Goal: Task Accomplishment & Management: Use online tool/utility

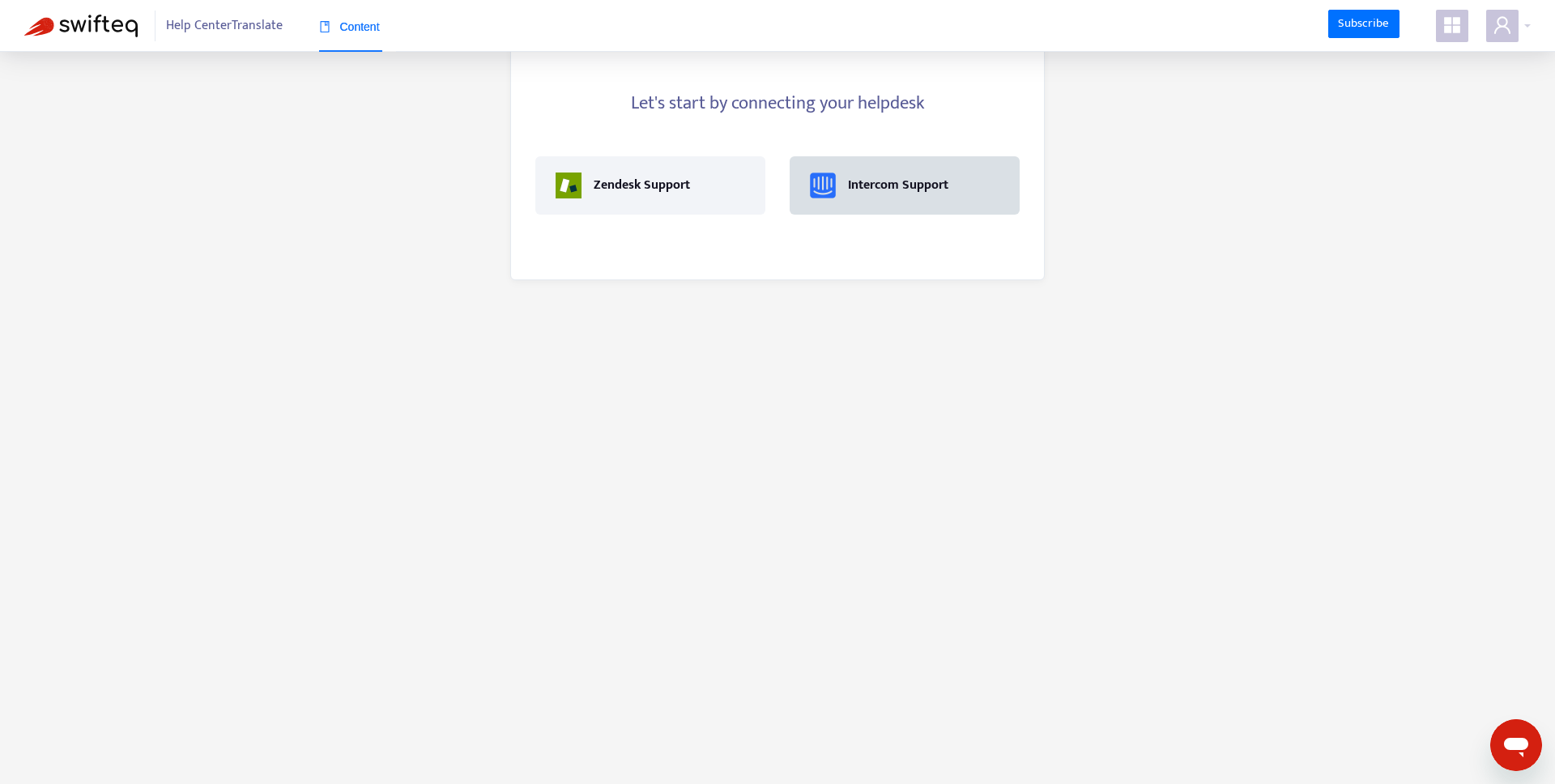
click at [885, 193] on div "Intercom Support" at bounding box center [898, 185] width 101 height 19
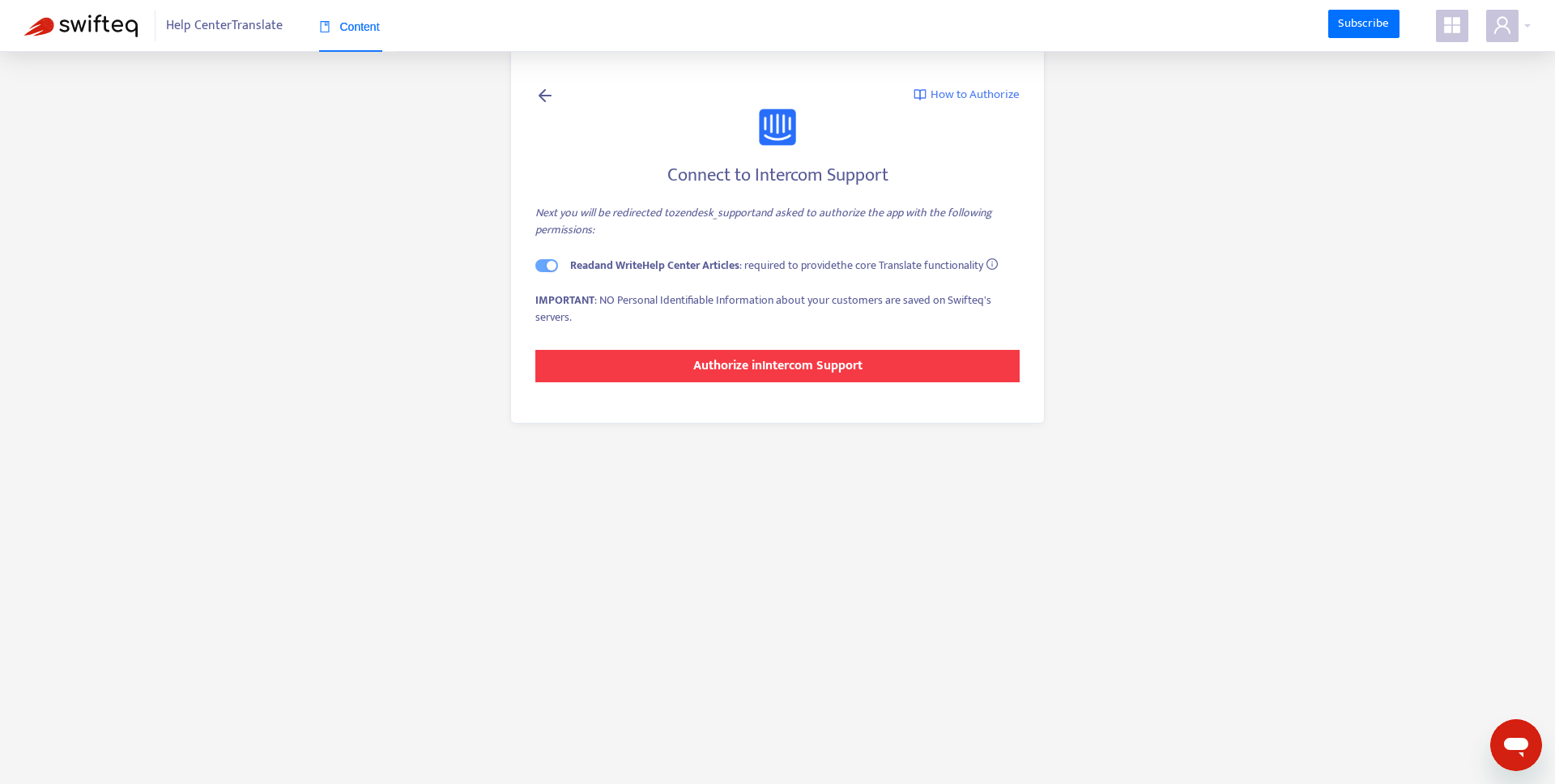
click at [764, 362] on strong "Authorize in Intercom Support" at bounding box center [778, 365] width 169 height 22
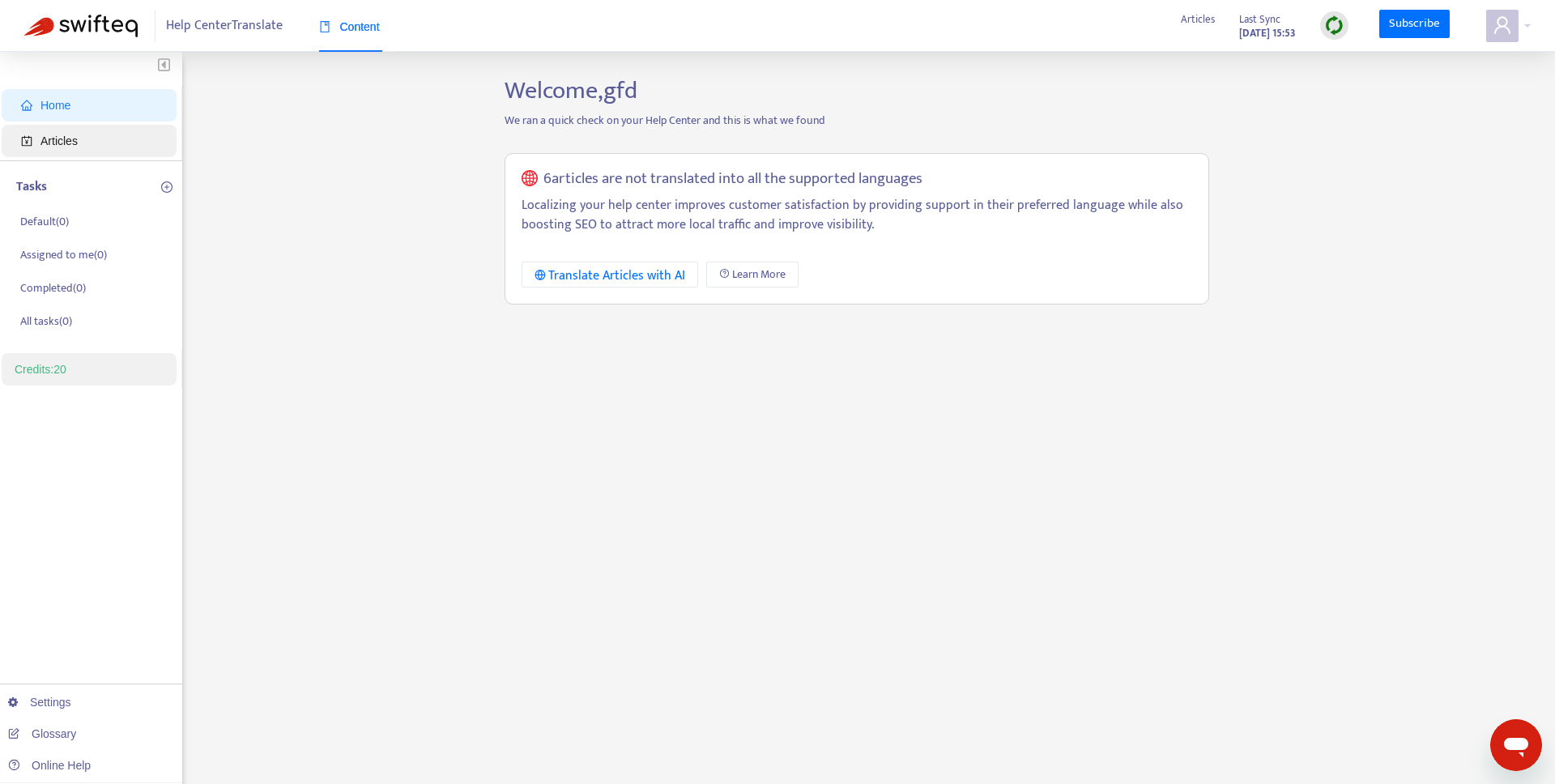
click at [86, 148] on span "Articles" at bounding box center [93, 140] width 143 height 33
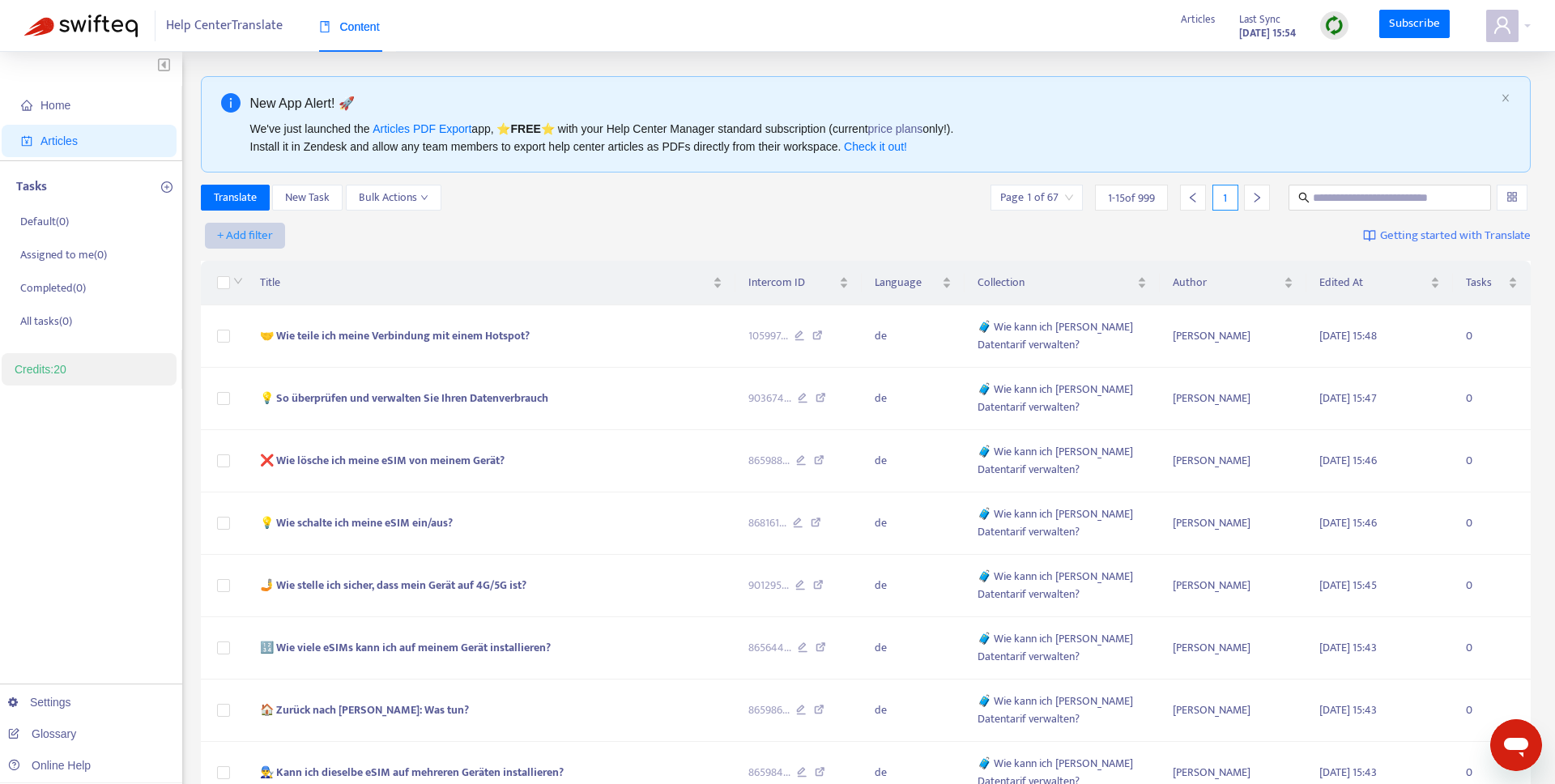
click at [256, 233] on span "+ Add filter" at bounding box center [244, 235] width 56 height 19
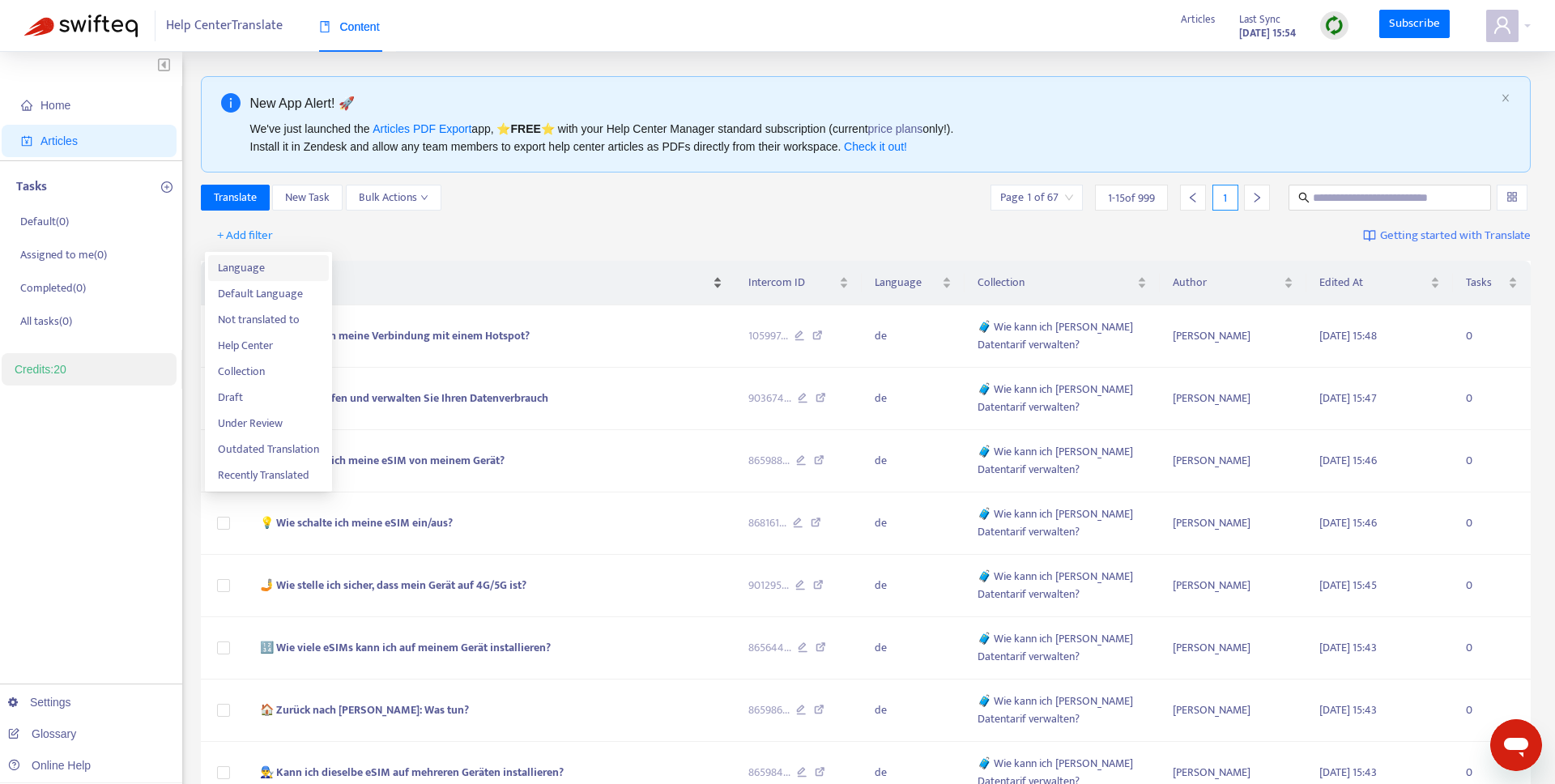
click at [250, 272] on span "Language" at bounding box center [268, 268] width 101 height 18
click at [307, 245] on div "Language: All" at bounding box center [262, 235] width 121 height 25
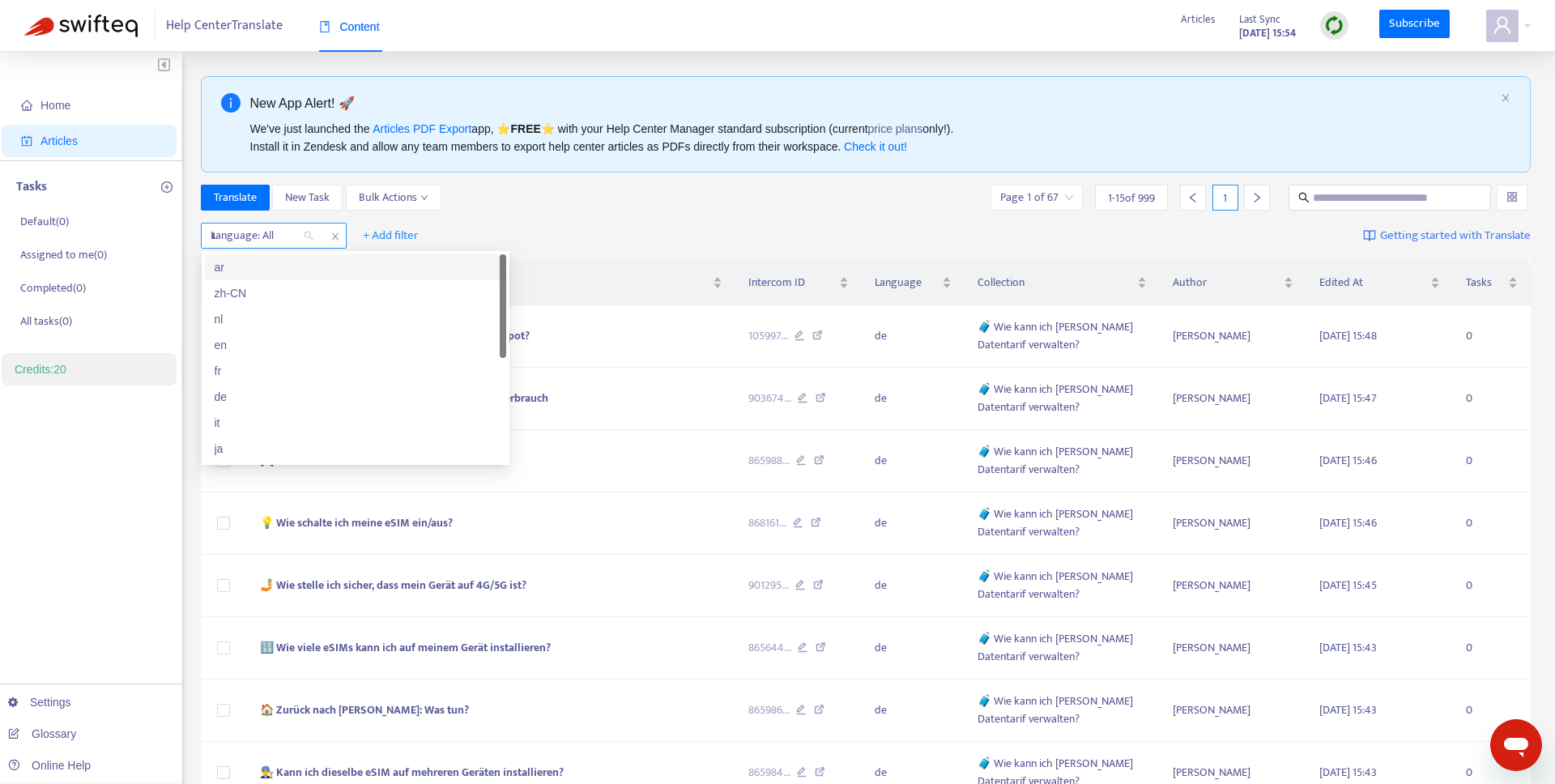
type input "**"
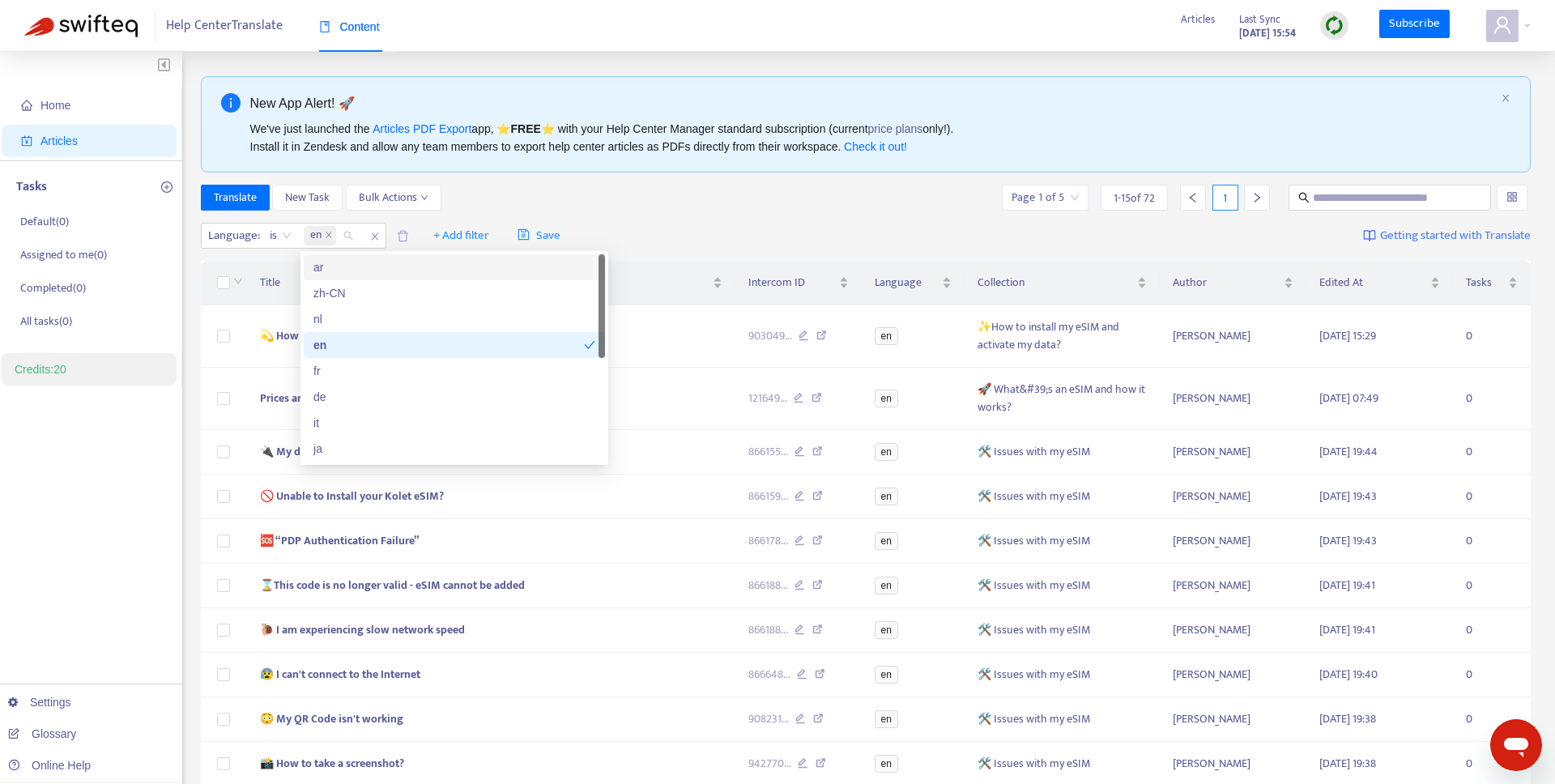
click at [551, 194] on div "Translate New Task Bulk Actions Page 1 of 5 1 - 15 of 72 1" at bounding box center [866, 197] width 1330 height 26
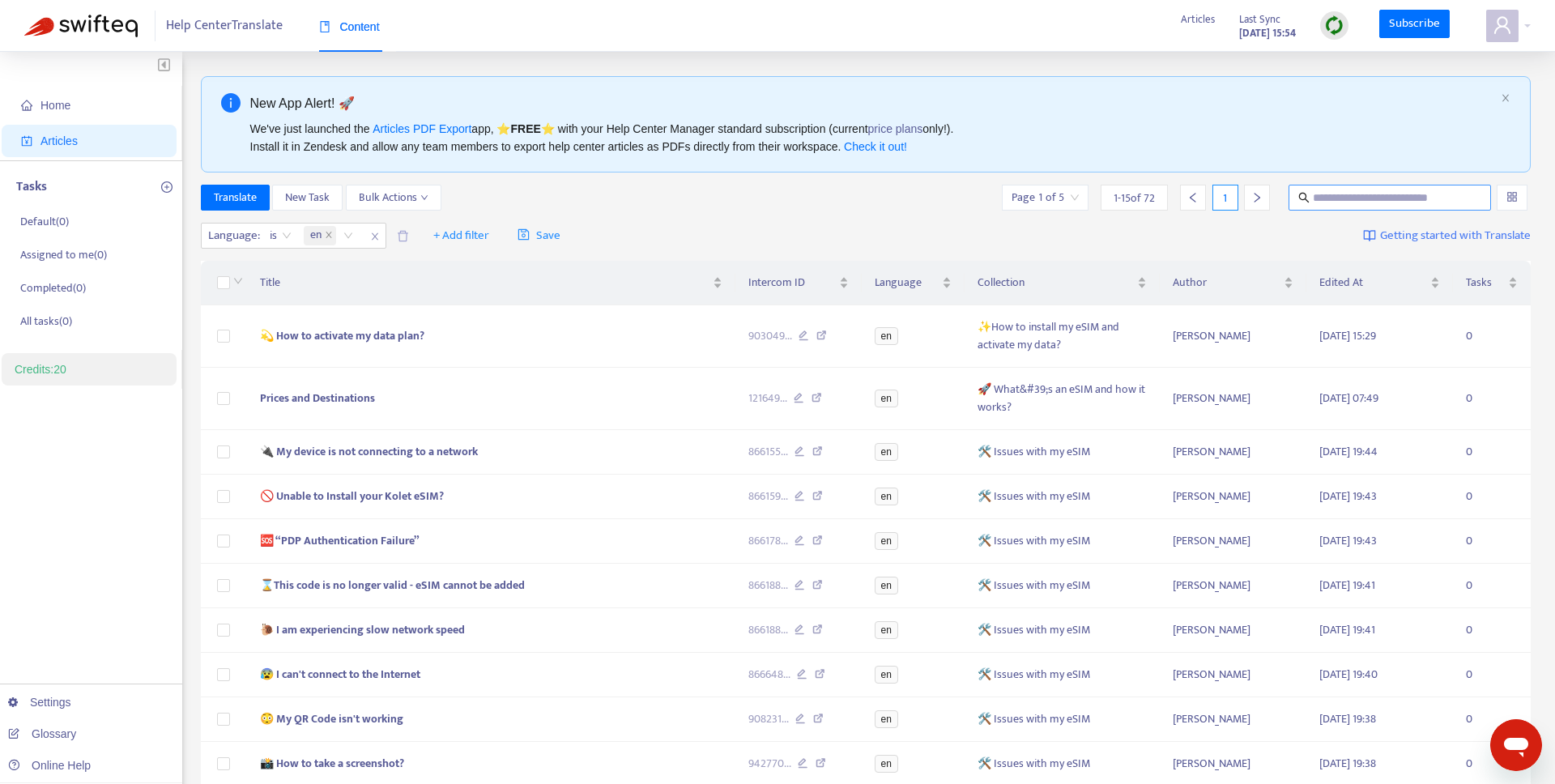
click at [1325, 192] on input "text" at bounding box center [1390, 198] width 155 height 18
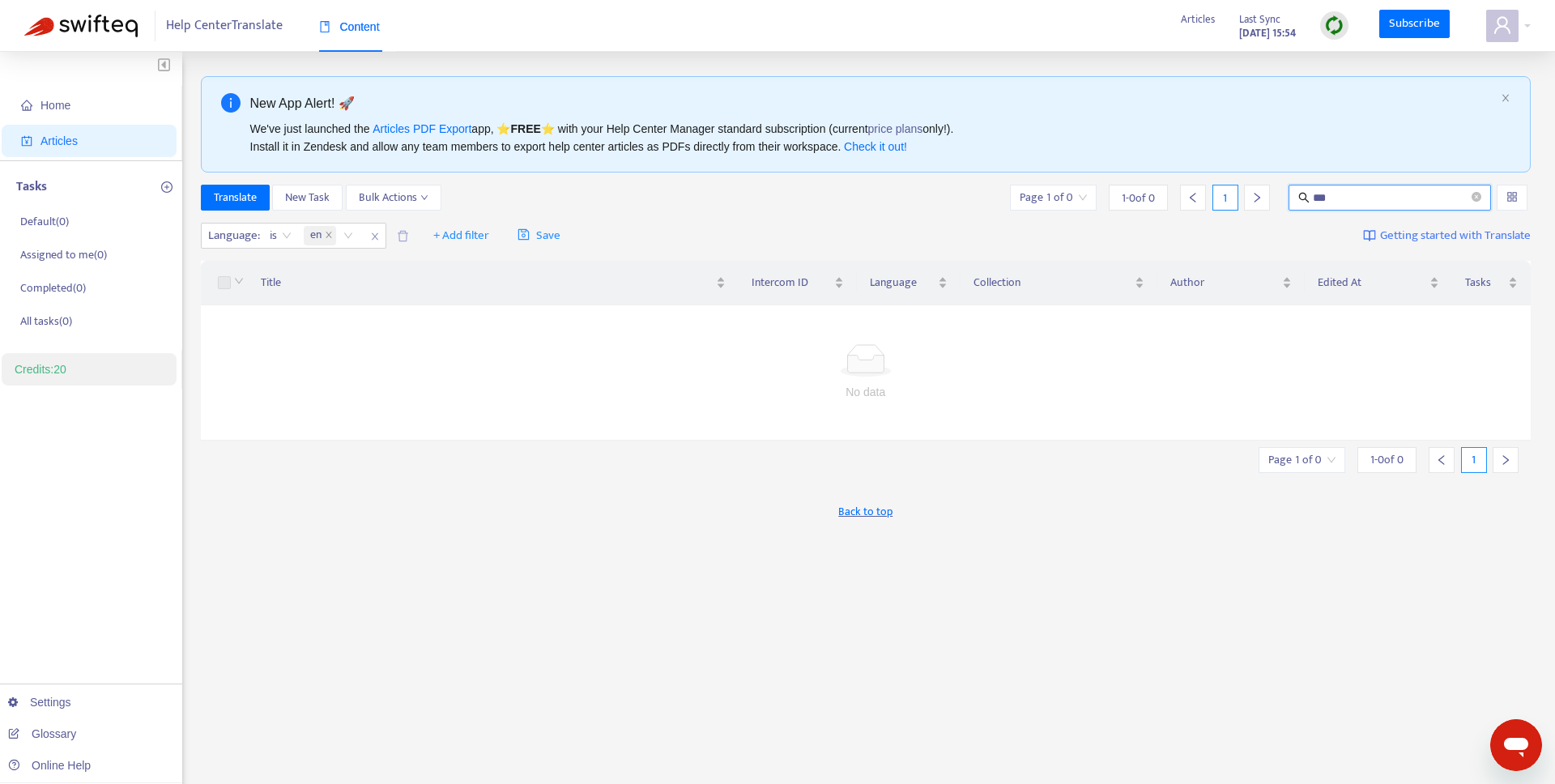
type input "***"
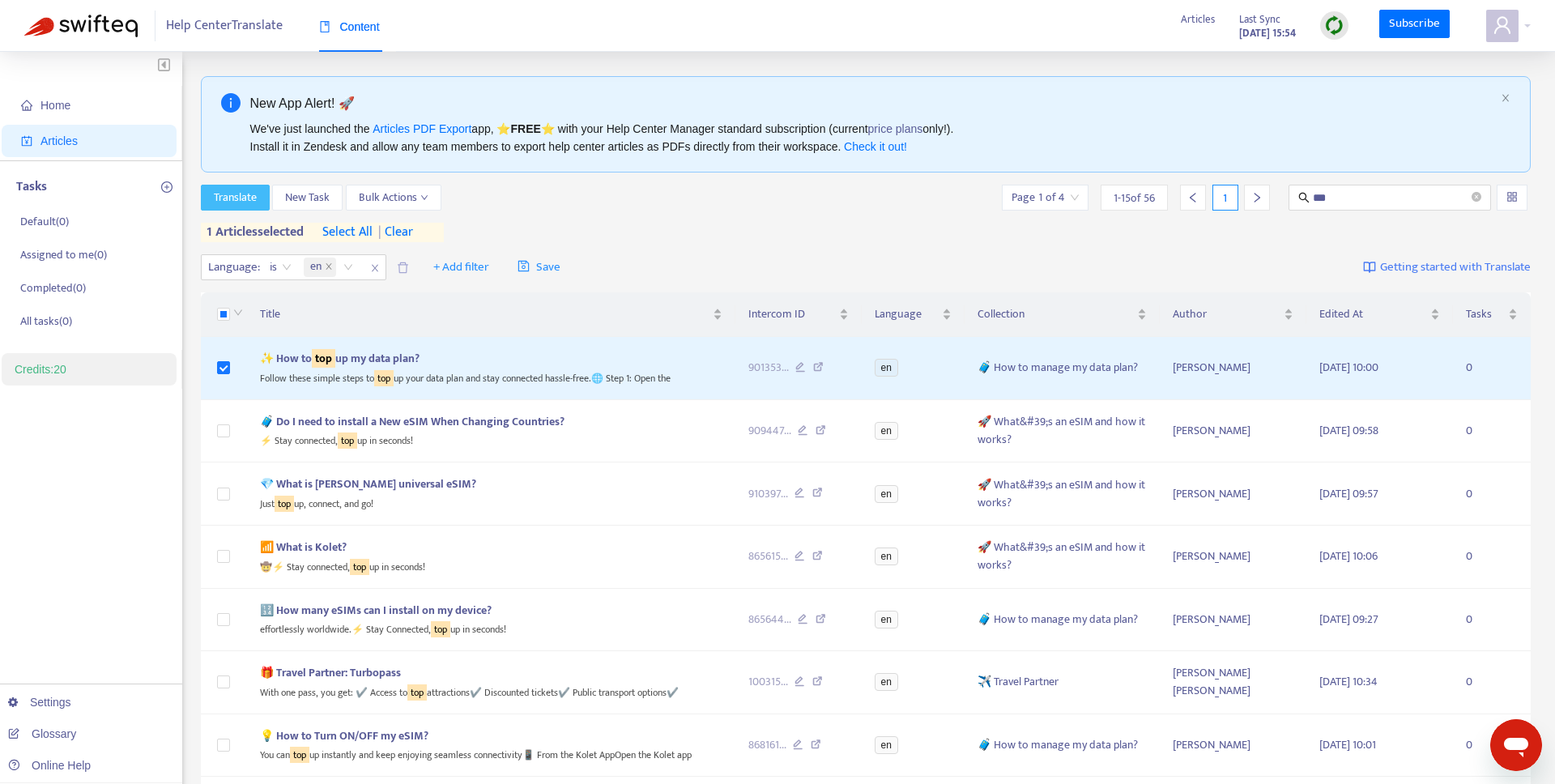
click at [254, 200] on span "Translate" at bounding box center [235, 198] width 43 height 18
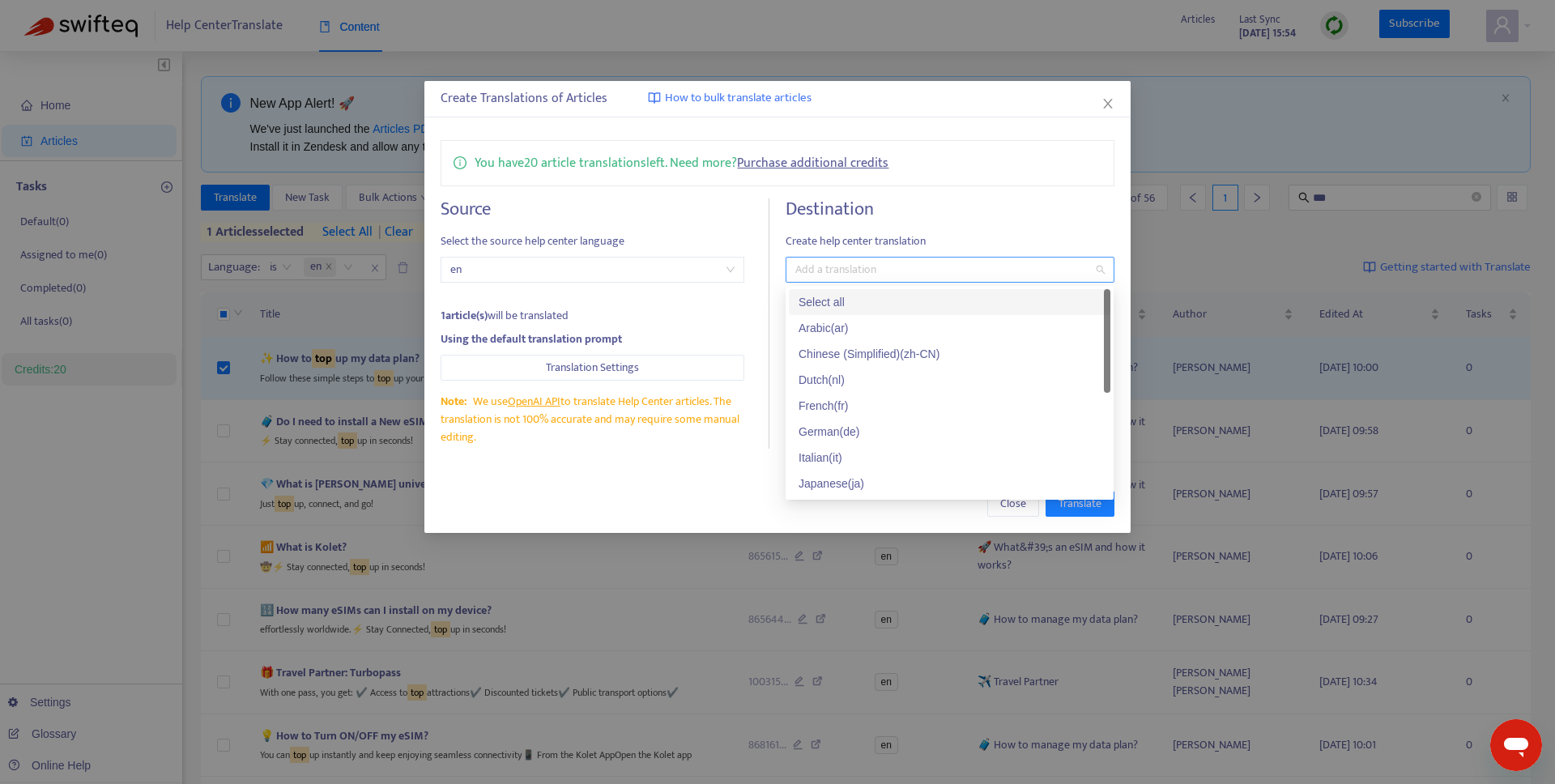
click at [854, 269] on div at bounding box center [941, 270] width 303 height 19
type input "**"
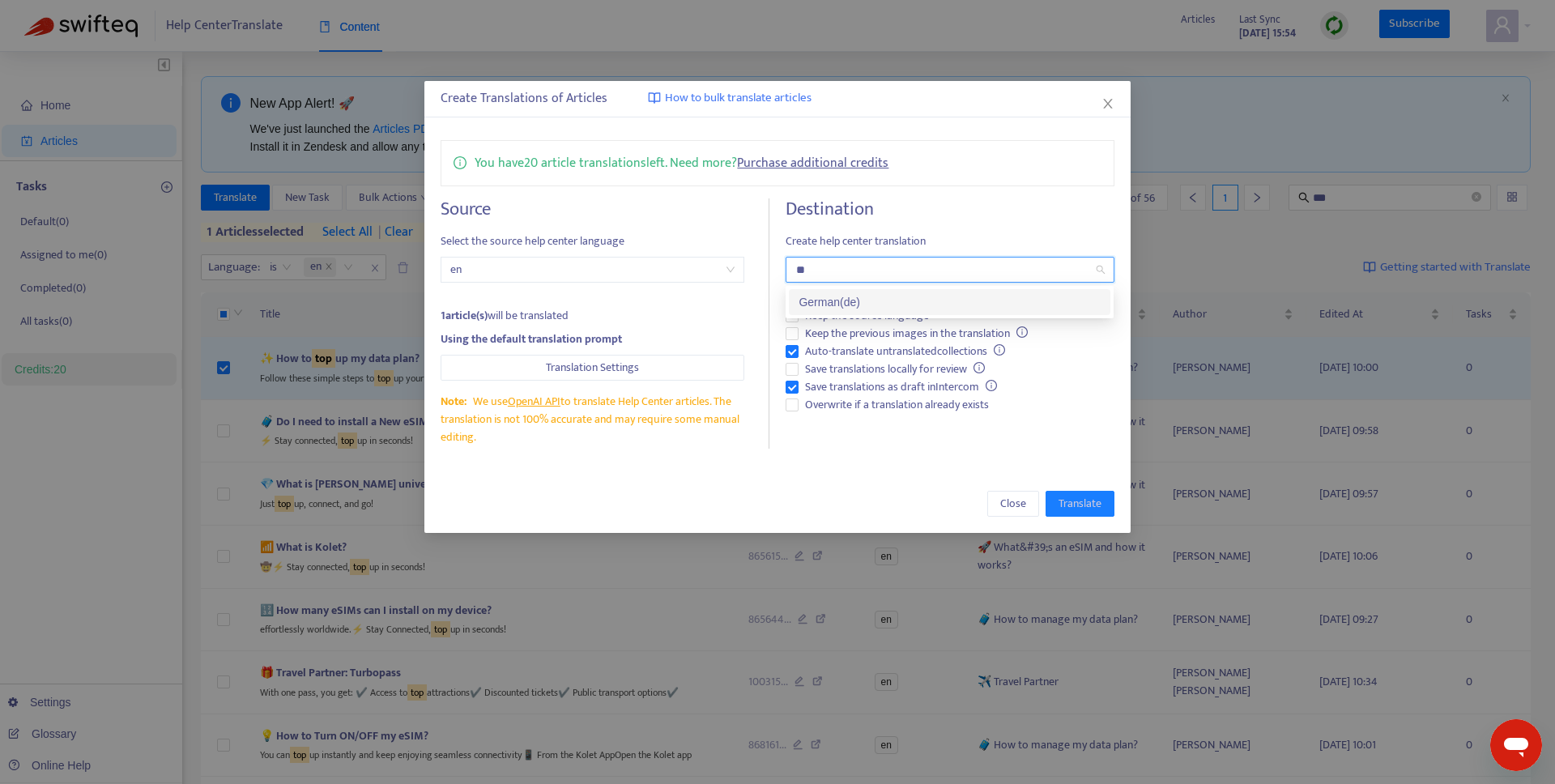
click at [845, 302] on div "German ( de )" at bounding box center [949, 302] width 302 height 18
click at [863, 220] on h4 "Destination" at bounding box center [950, 209] width 328 height 22
click at [826, 388] on span "Save translations as draft in Intercom" at bounding box center [901, 387] width 205 height 18
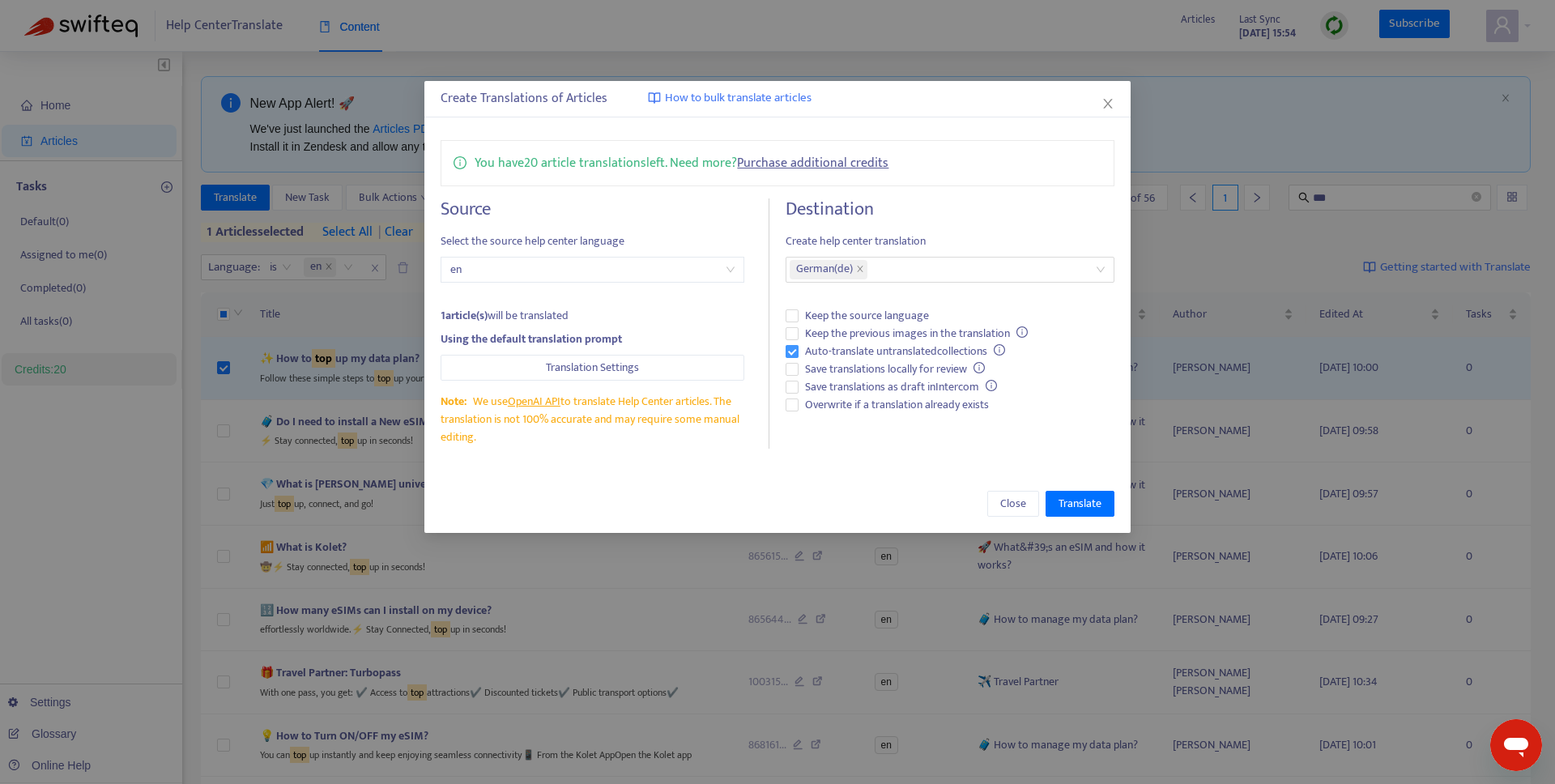
click at [815, 351] on span "Auto-translate untranslated collections" at bounding box center [904, 351] width 213 height 18
click at [822, 403] on span "Overwrite if a translation already exists" at bounding box center [896, 405] width 197 height 18
click at [1079, 511] on span "Translate" at bounding box center [1080, 504] width 43 height 18
